Goal: Task Accomplishment & Management: Manage account settings

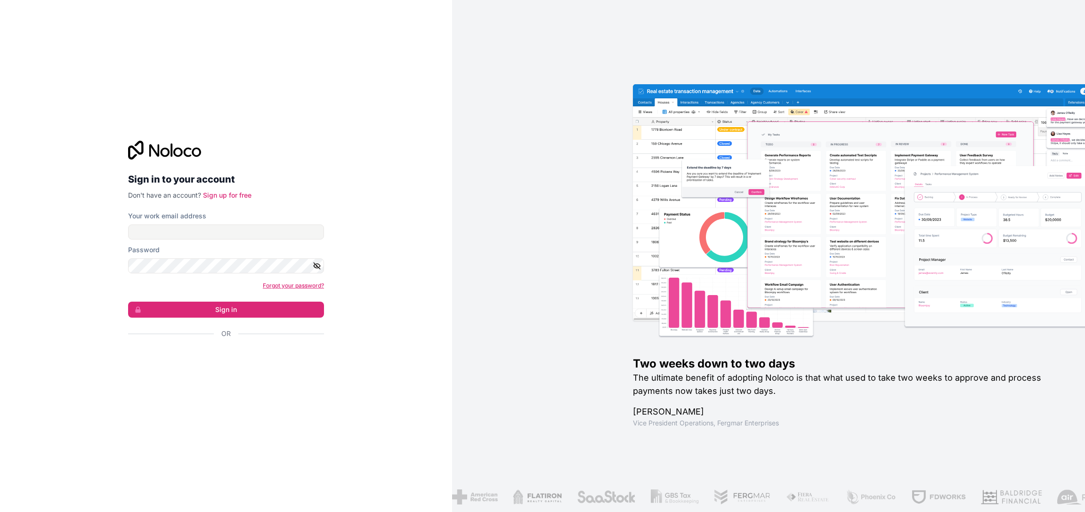
click at [278, 285] on link "Forgot your password?" at bounding box center [293, 285] width 61 height 7
